Goal: Task Accomplishment & Management: Complete application form

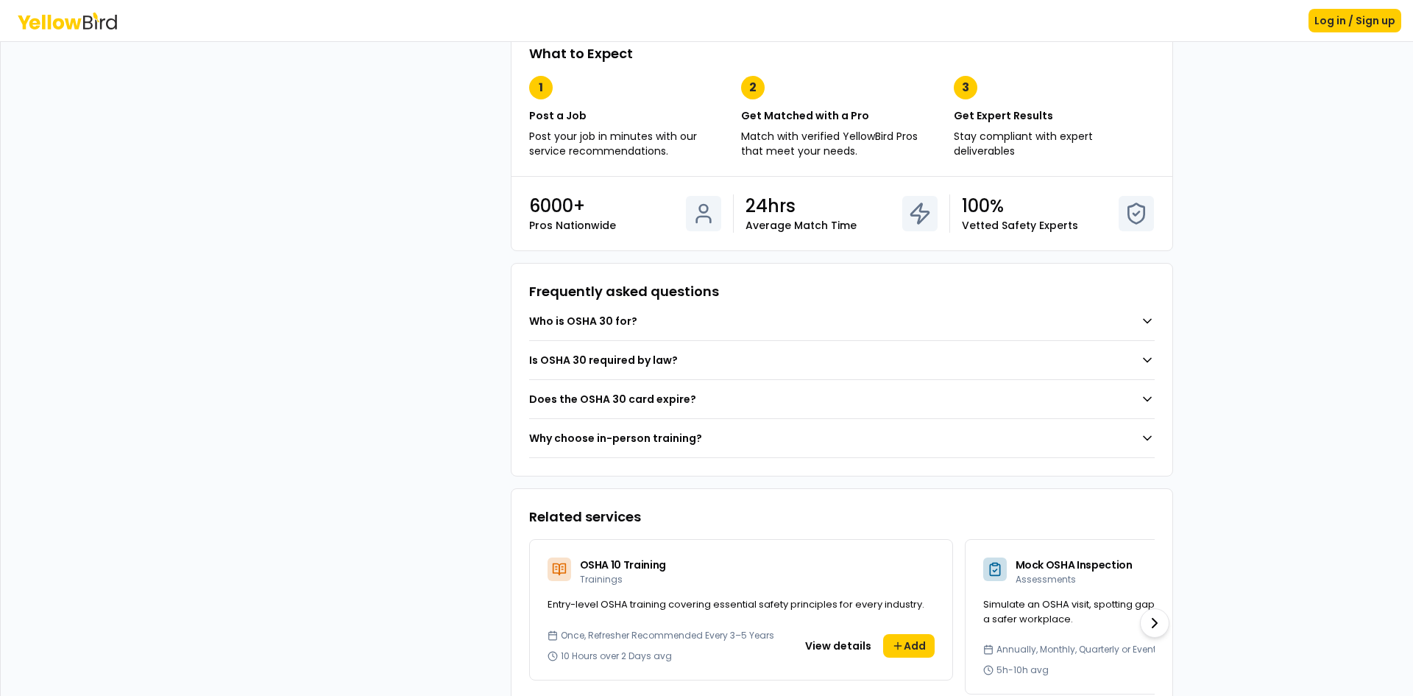
scroll to position [869, 0]
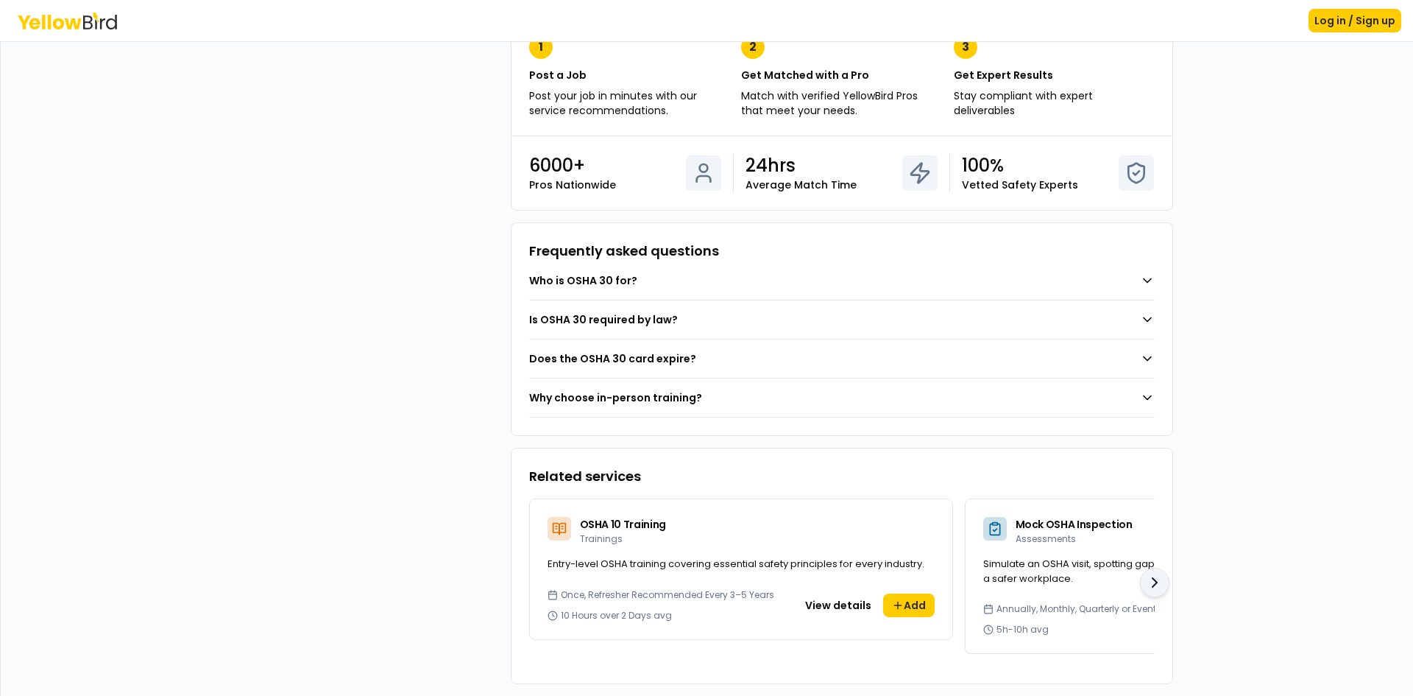
click at [1147, 574] on icon at bounding box center [1155, 582] width 18 height 18
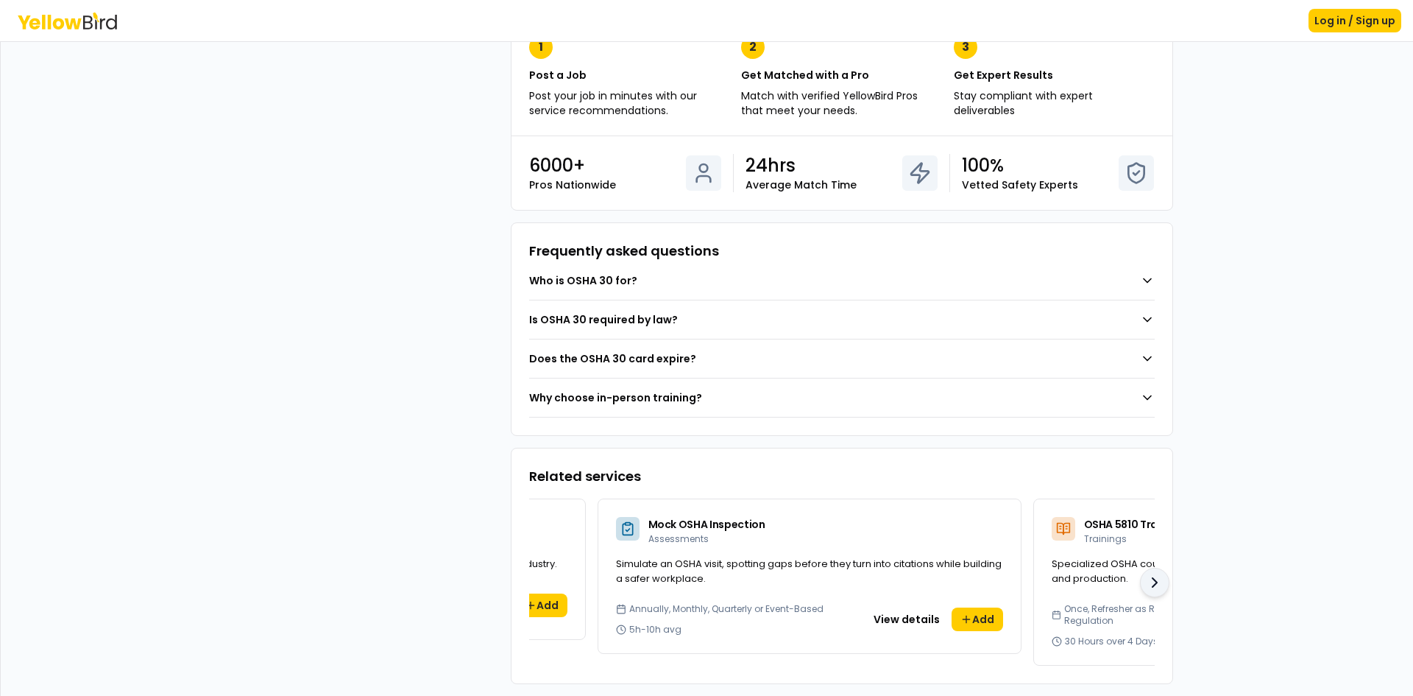
scroll to position [0, 368]
click at [1151, 573] on icon at bounding box center [1155, 582] width 18 height 18
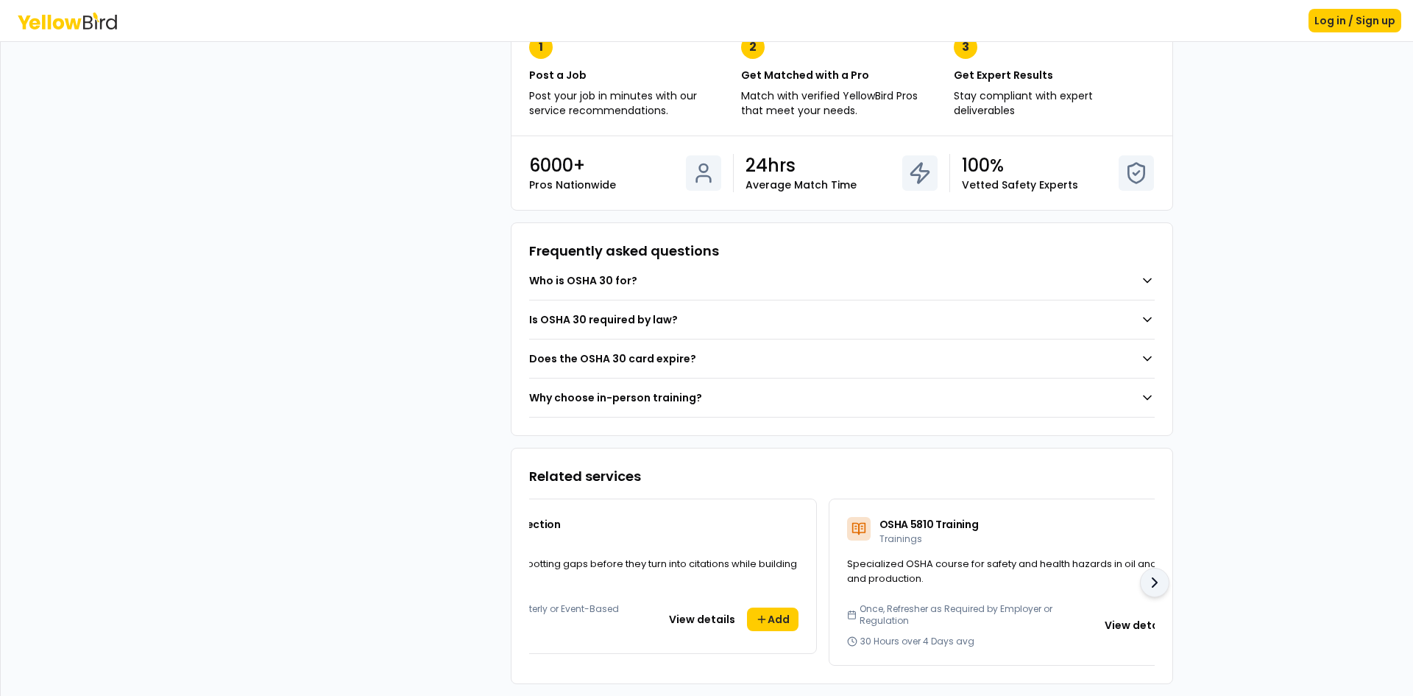
scroll to position [0, 670]
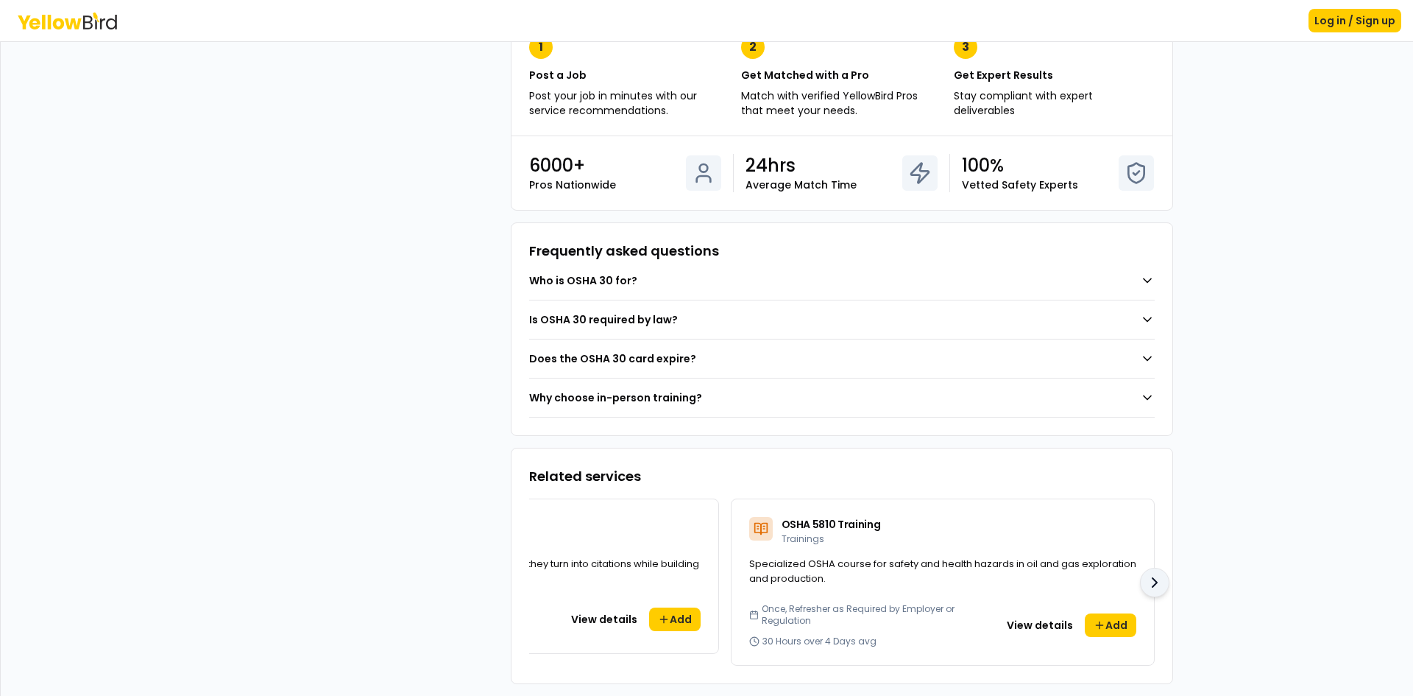
click at [1156, 573] on icon at bounding box center [1155, 582] width 18 height 18
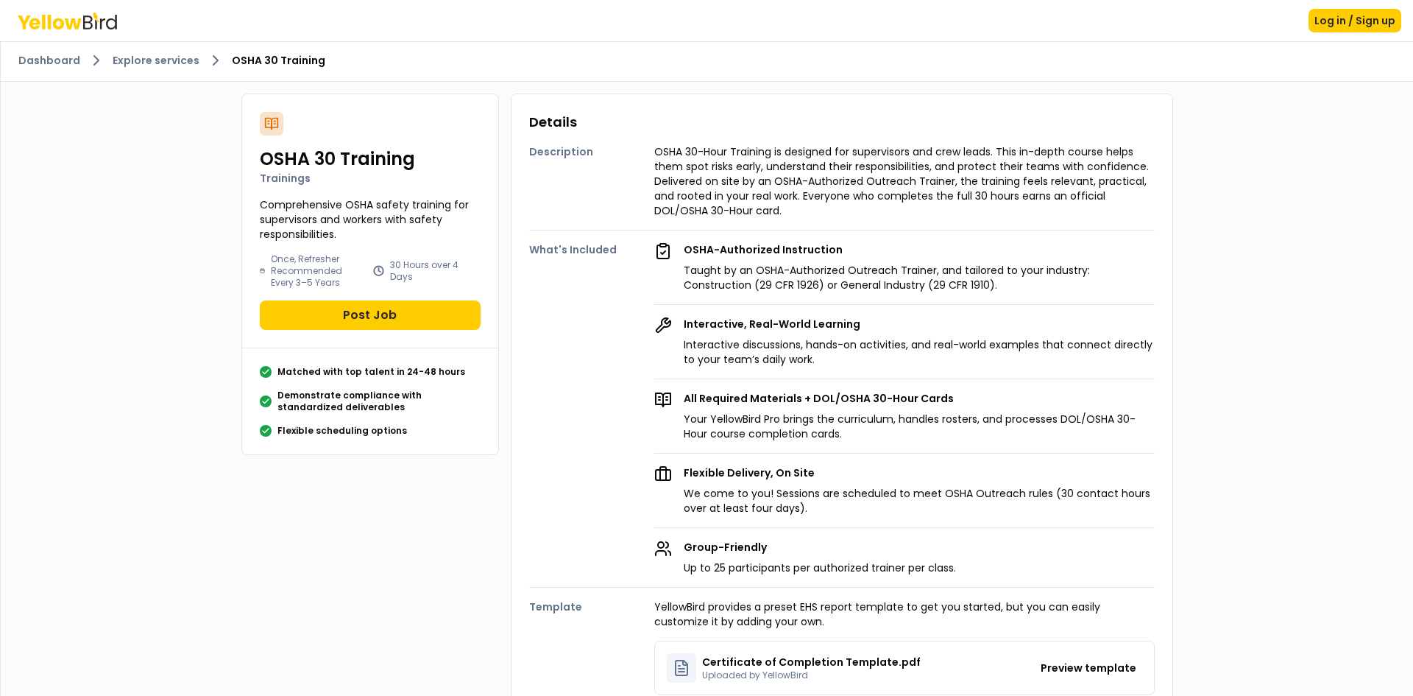
scroll to position [0, 0]
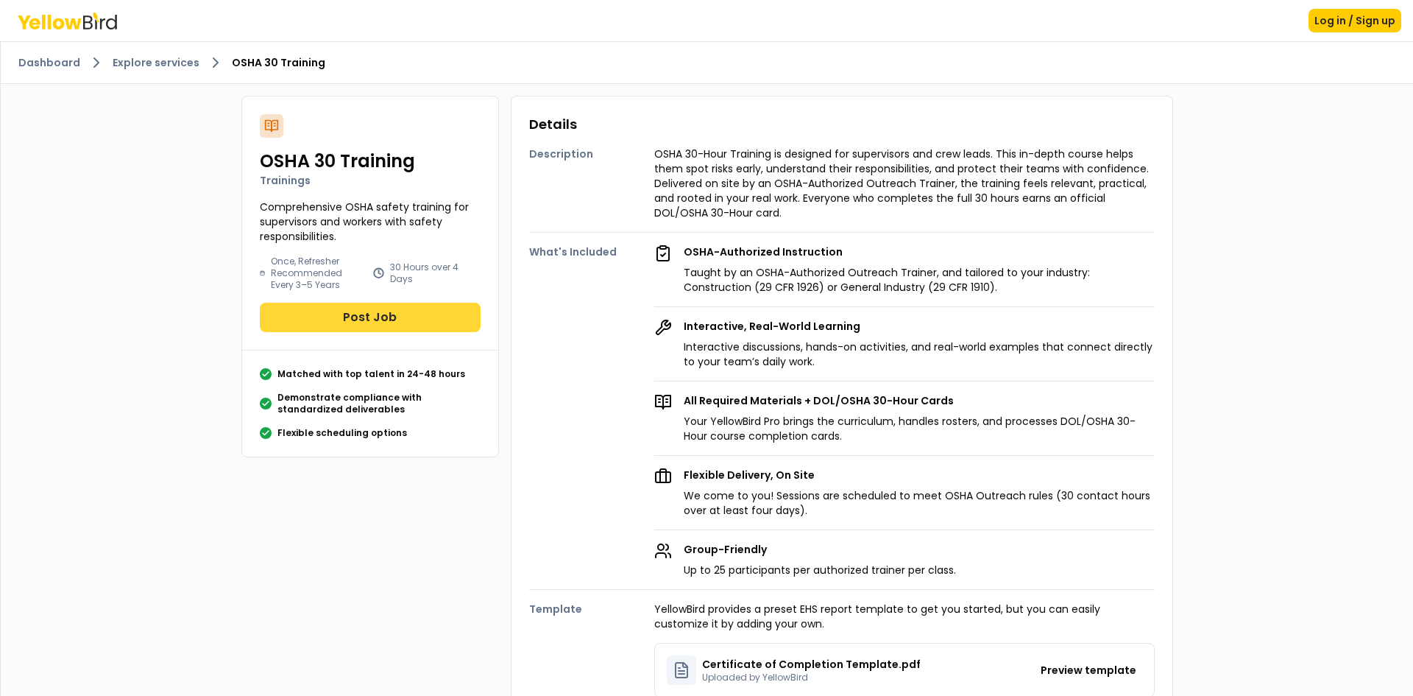
click at [381, 318] on button "Post Job" at bounding box center [370, 317] width 221 height 29
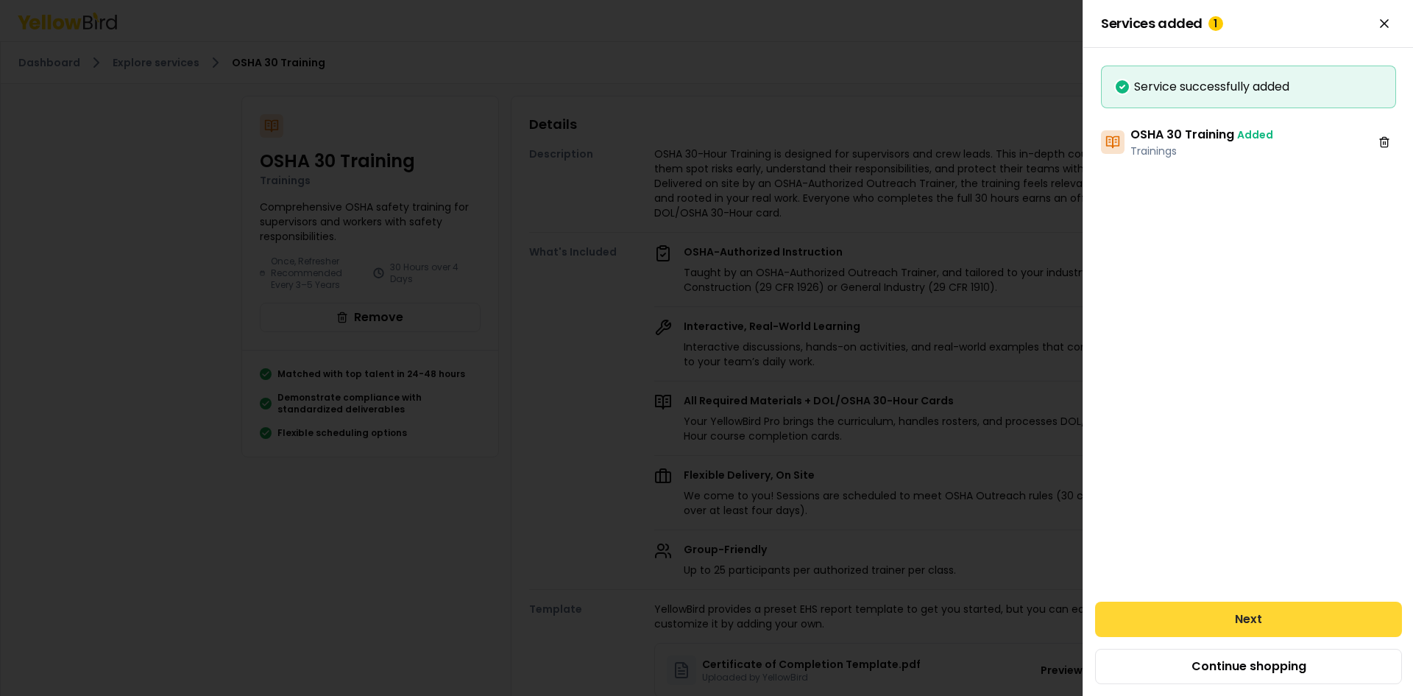
click at [1310, 612] on button "Next" at bounding box center [1248, 618] width 307 height 35
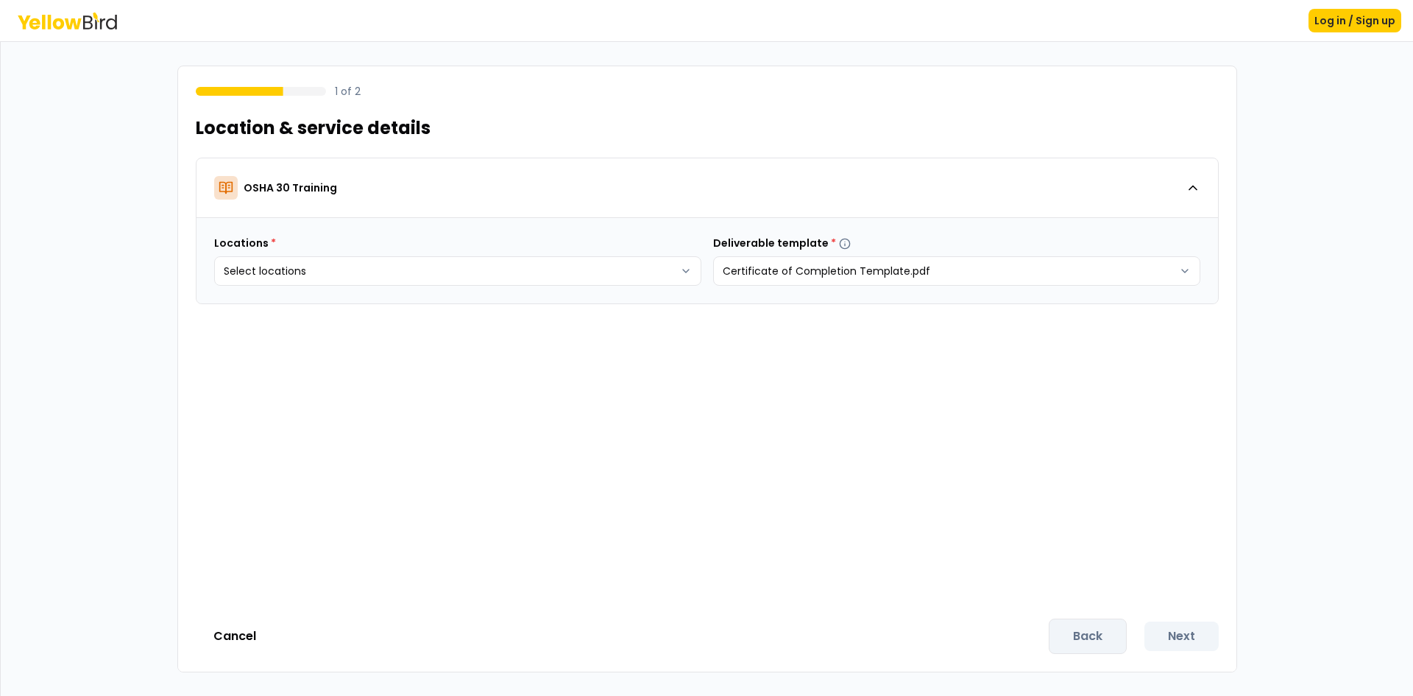
click at [666, 286] on div "Locations * Select locations Deliverable template * Certificate of Completion T…" at bounding box center [708, 260] width 1022 height 85
click at [668, 280] on body "Log in / Sign up 1 of 2 Location & service details OSHA 30 Training Locations *…" at bounding box center [706, 348] width 1413 height 696
click at [278, 347] on button "Create new" at bounding box center [279, 354] width 110 height 24
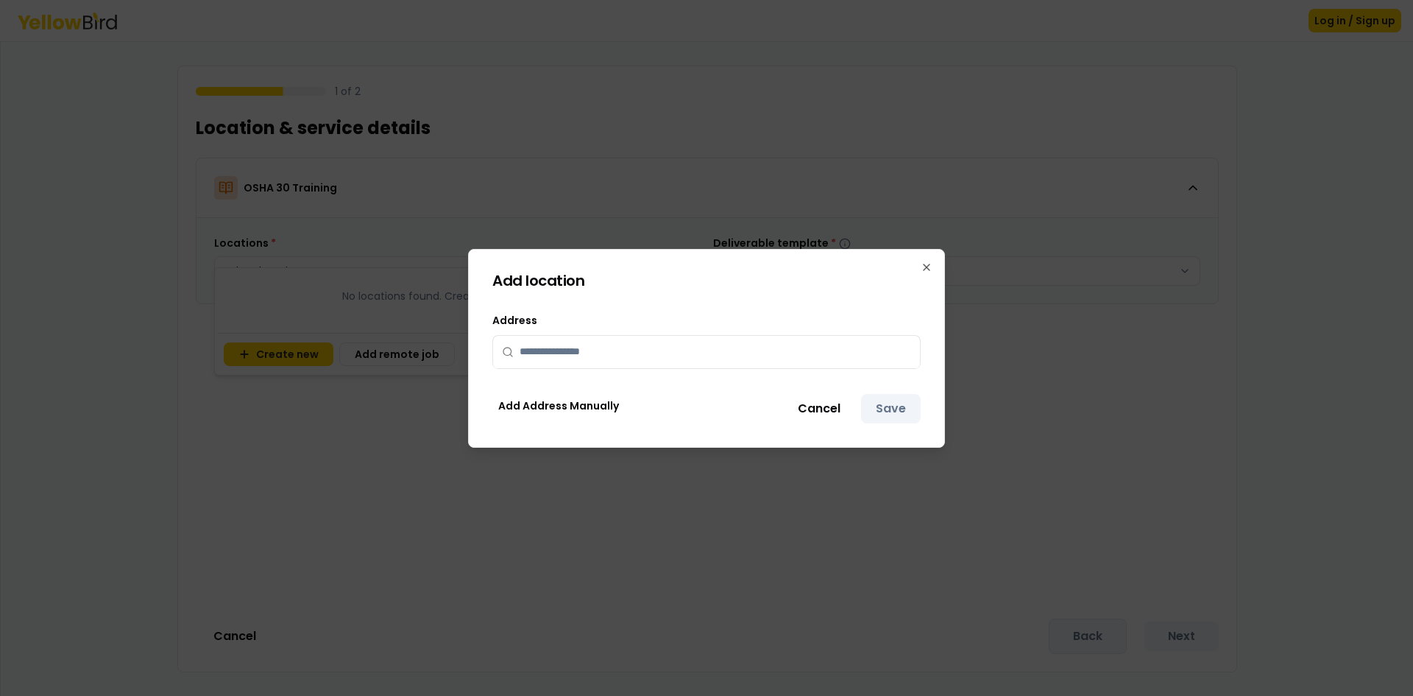
click at [774, 351] on input "text" at bounding box center [716, 352] width 392 height 32
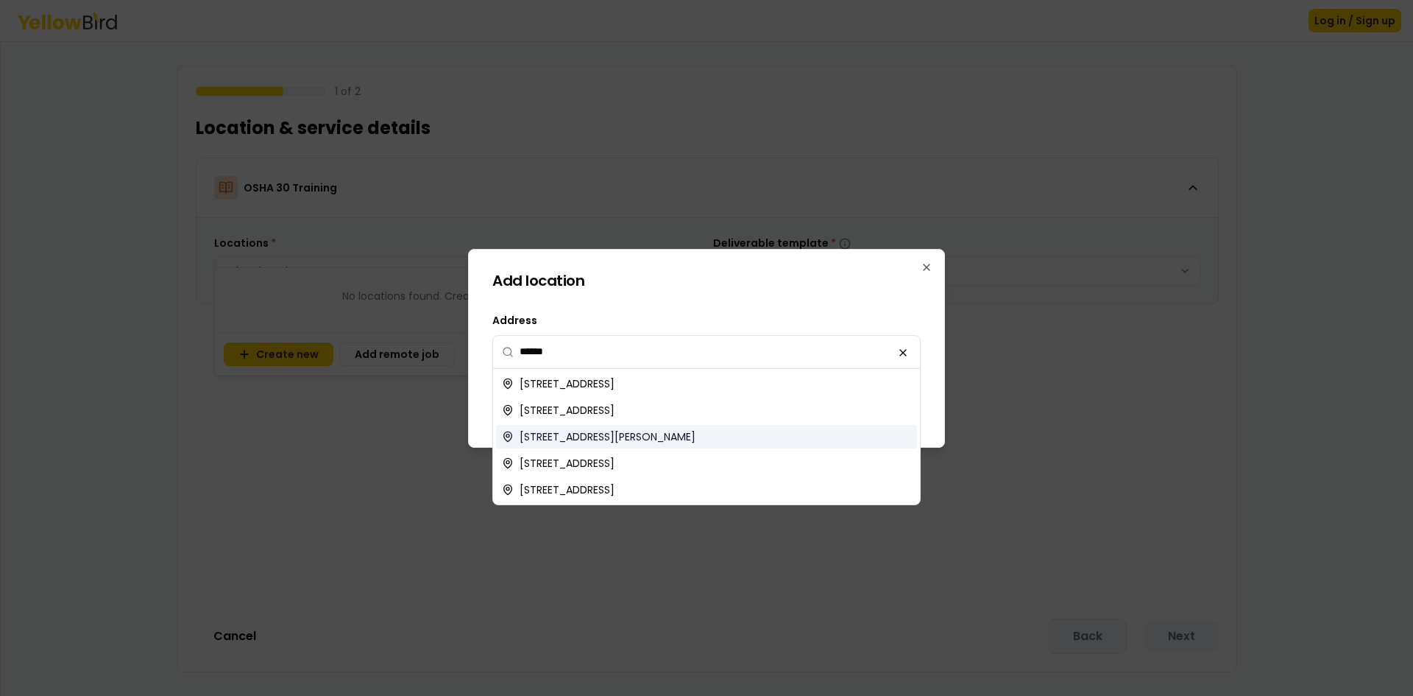
click at [781, 438] on div "[STREET_ADDRESS][PERSON_NAME]" at bounding box center [706, 437] width 421 height 24
type input "**********"
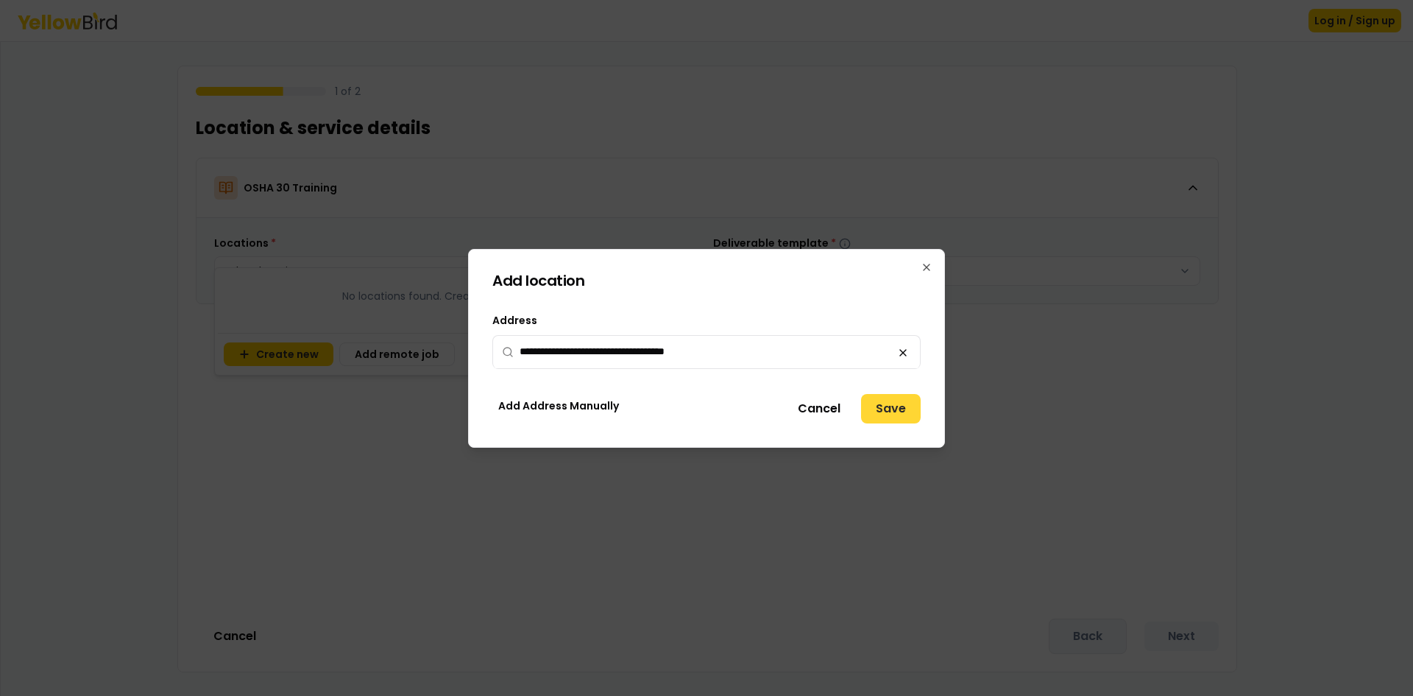
click at [908, 412] on button "Save" at bounding box center [891, 408] width 60 height 29
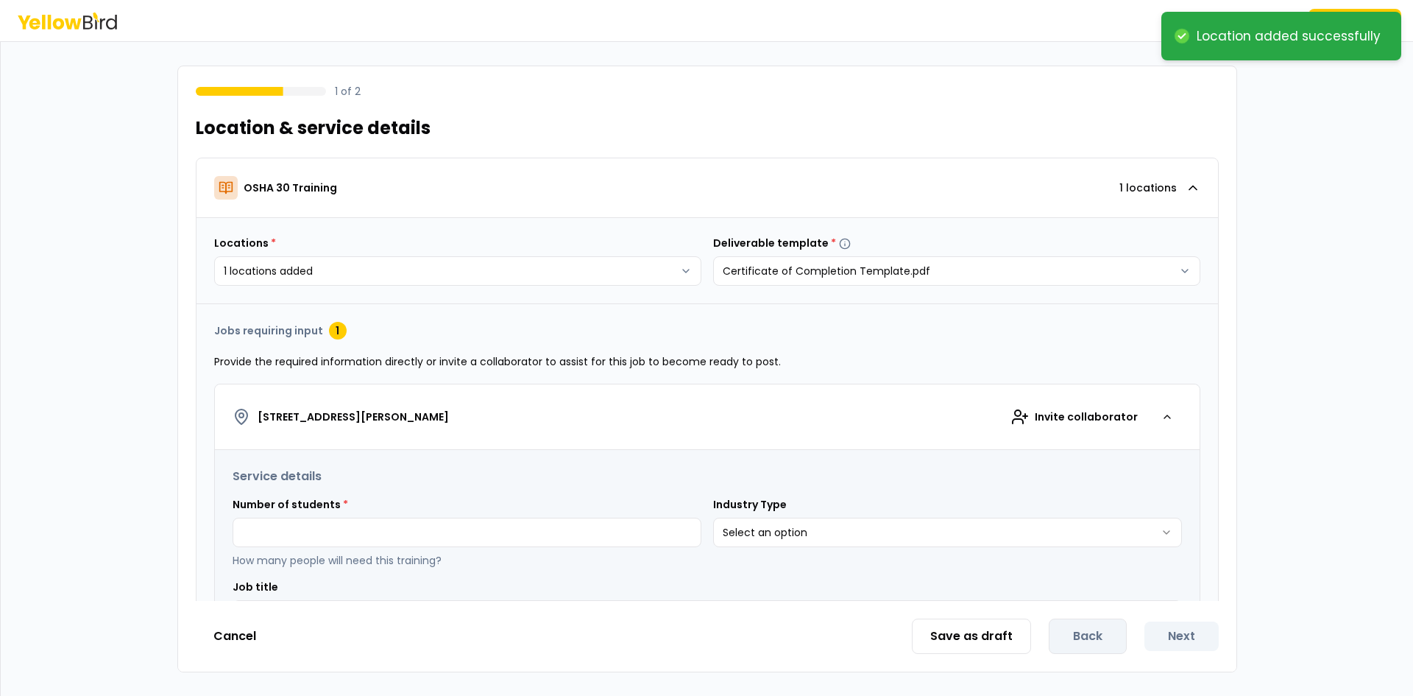
click at [691, 431] on button "[STREET_ADDRESS][PERSON_NAME] collaborator" at bounding box center [707, 417] width 985 height 66
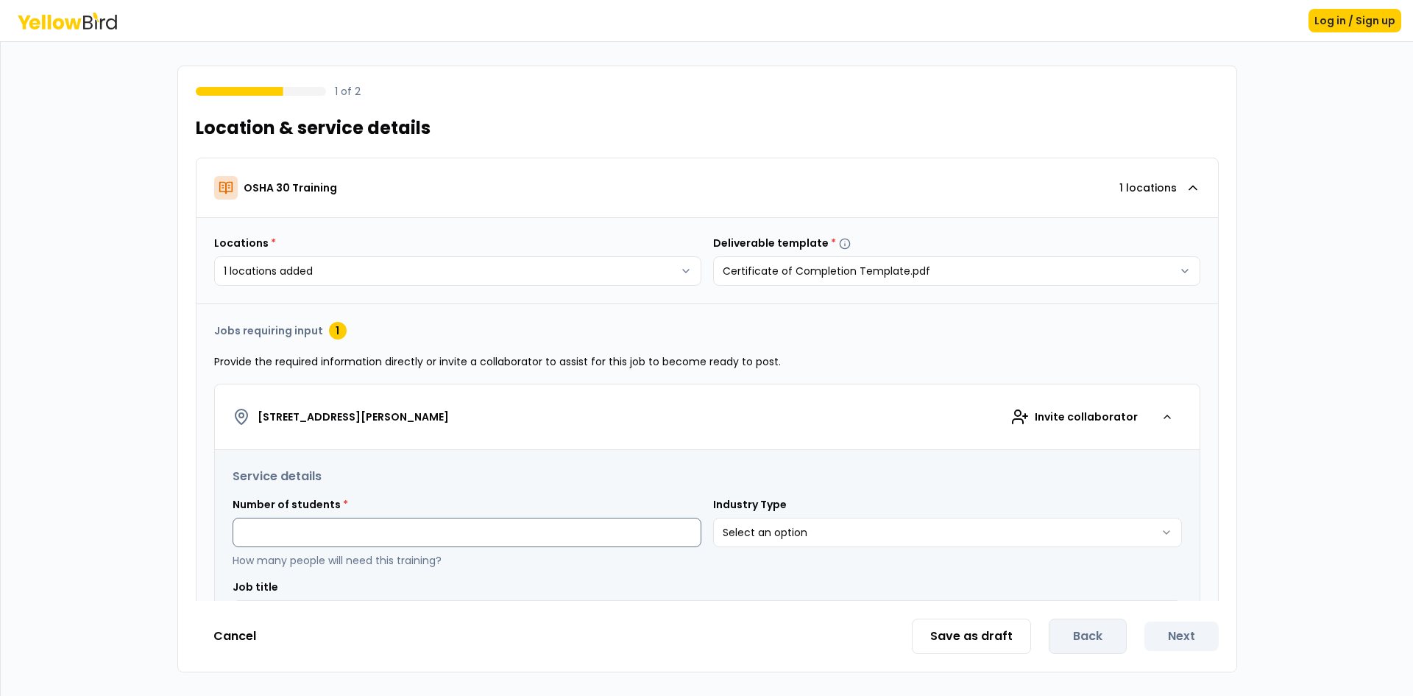
click at [388, 540] on input at bounding box center [467, 532] width 469 height 29
type input "*"
click at [799, 543] on html "**********" at bounding box center [706, 348] width 1413 height 696
click at [750, 603] on div "**********" at bounding box center [707, 369] width 1060 height 607
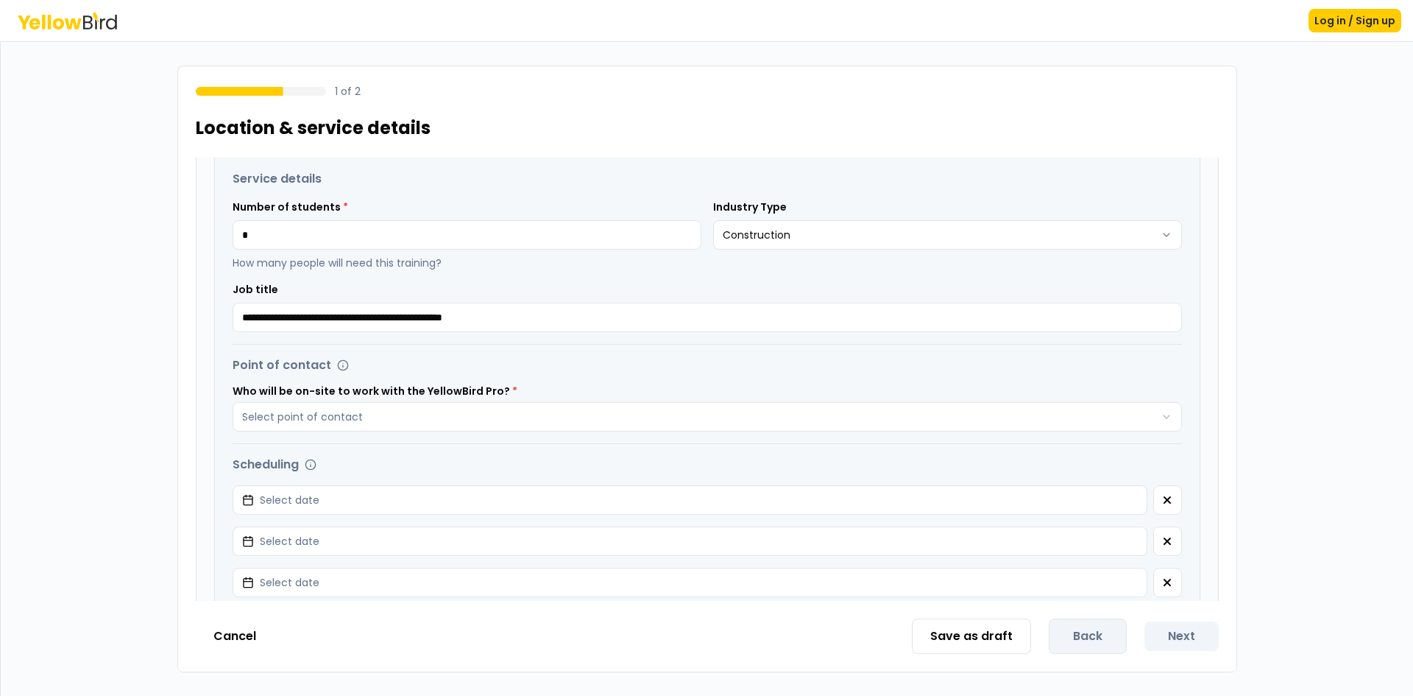
scroll to position [301, 0]
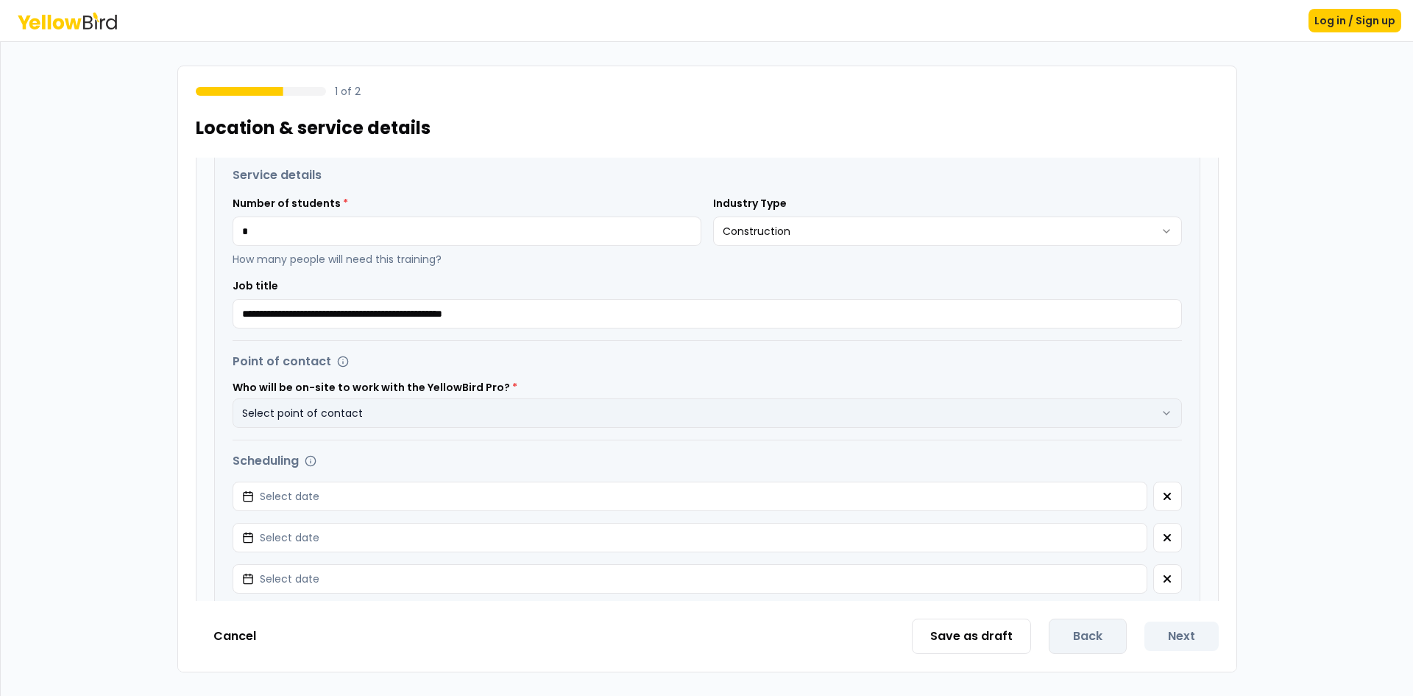
click at [1116, 422] on button "Select point of contact" at bounding box center [708, 412] width 950 height 29
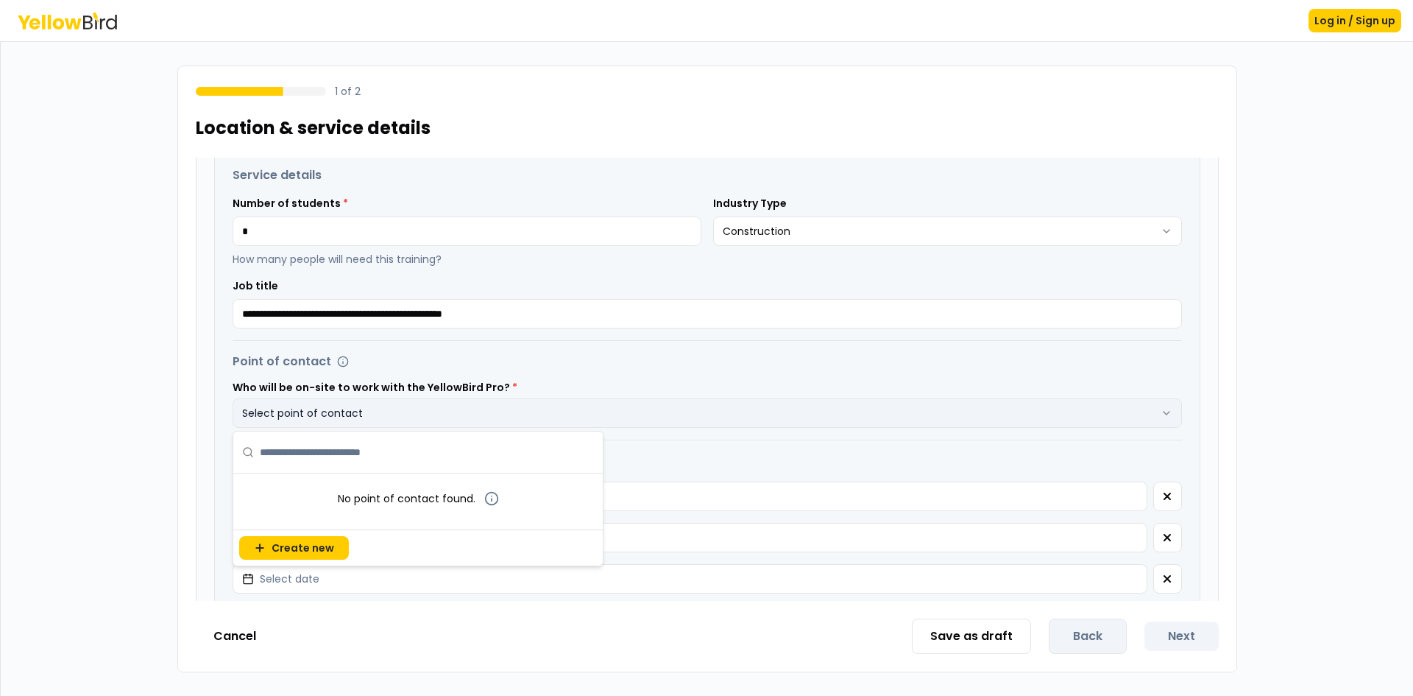
click at [1116, 422] on button "Select point of contact" at bounding box center [708, 412] width 950 height 29
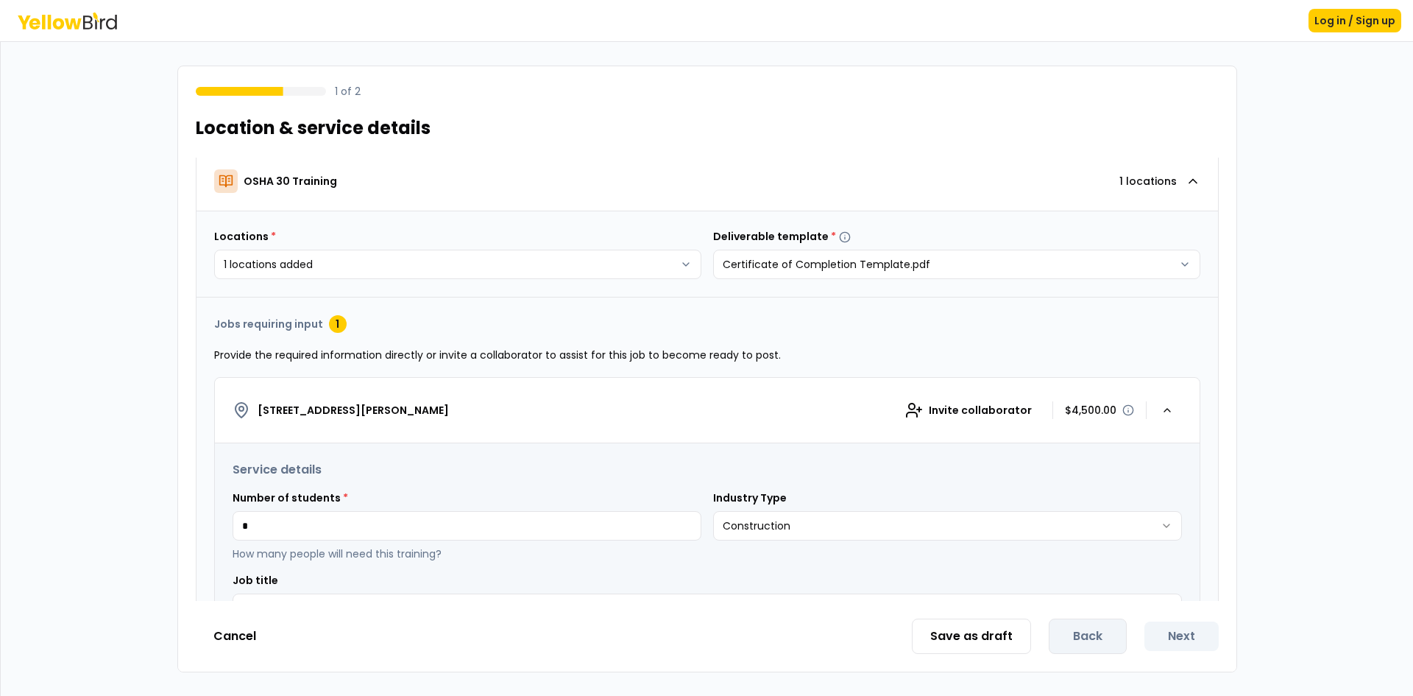
scroll to position [0, 0]
